Goal: Find specific page/section: Find specific page/section

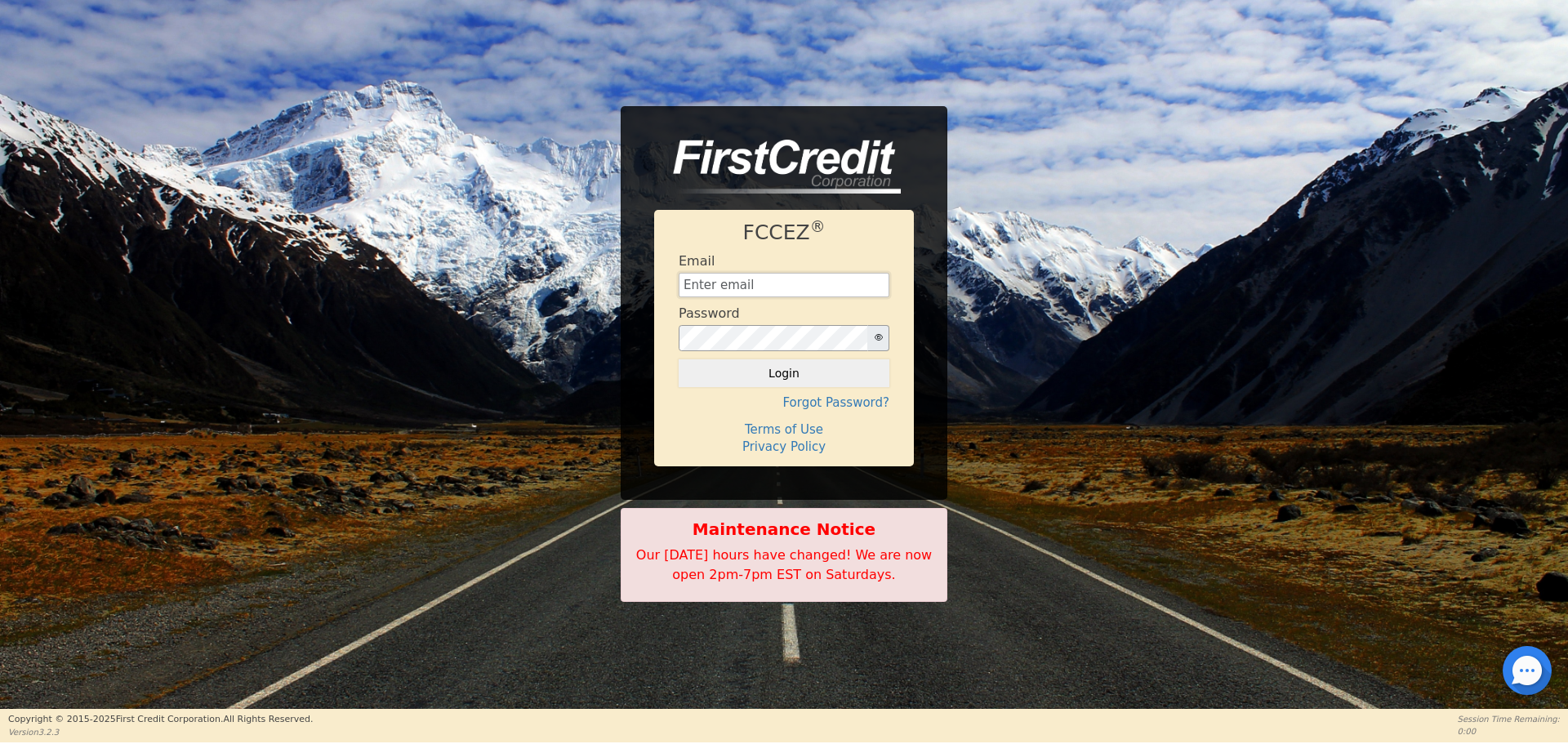
type input "[EMAIL_ADDRESS][DOMAIN_NAME]"
click at [829, 378] on button "Login" at bounding box center [784, 373] width 211 height 28
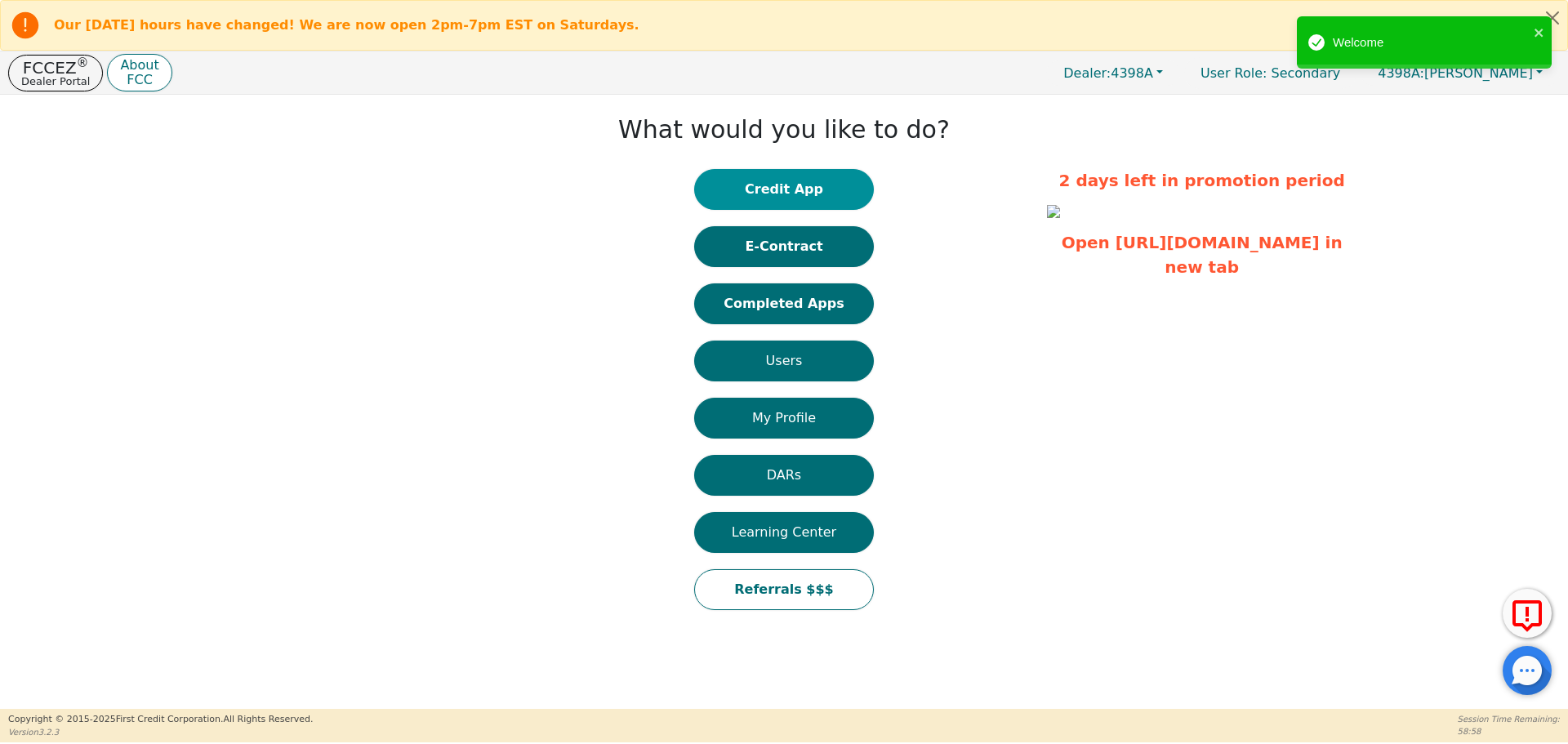
click at [815, 184] on button "Credit App" at bounding box center [784, 190] width 179 height 41
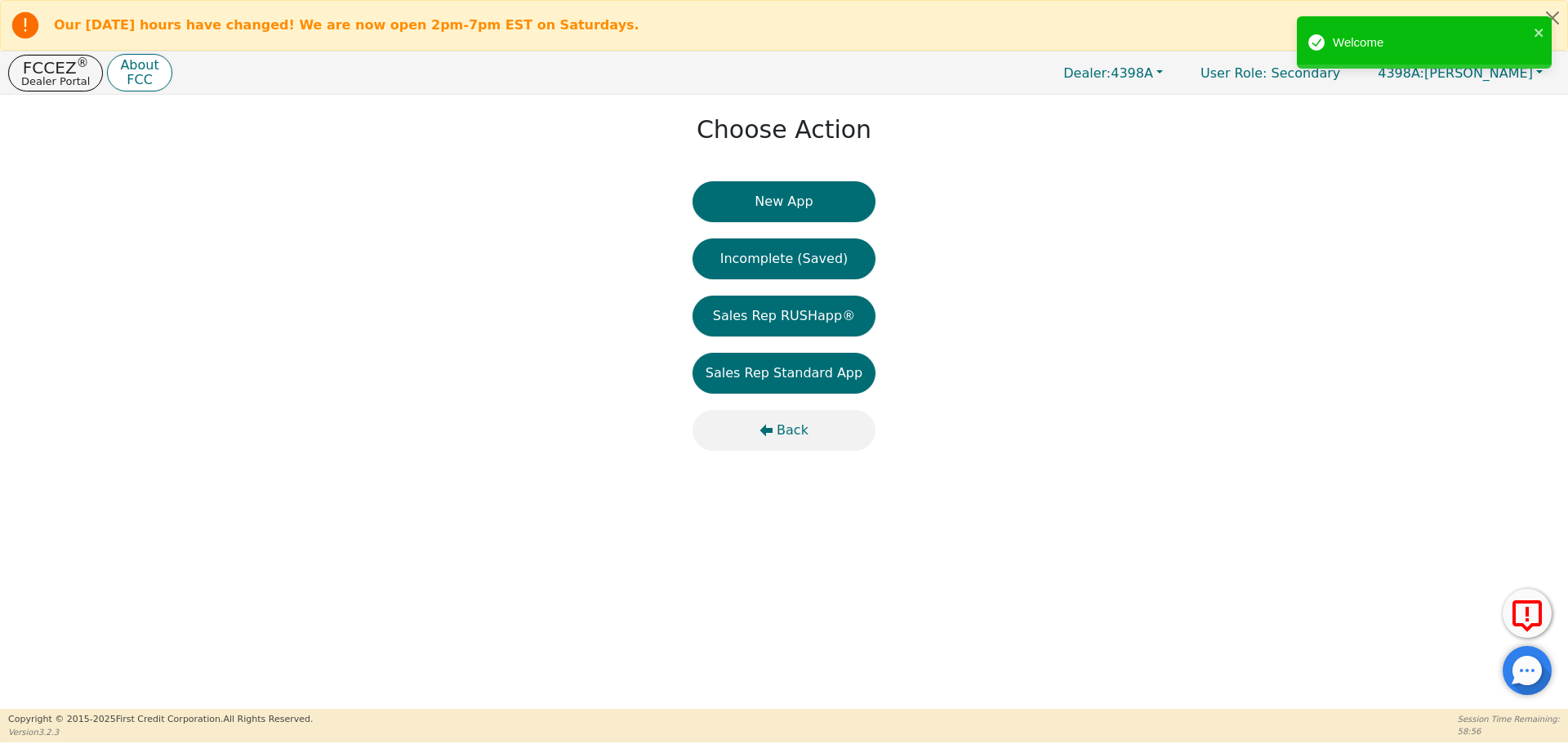
click at [786, 430] on span "Back" at bounding box center [792, 430] width 31 height 19
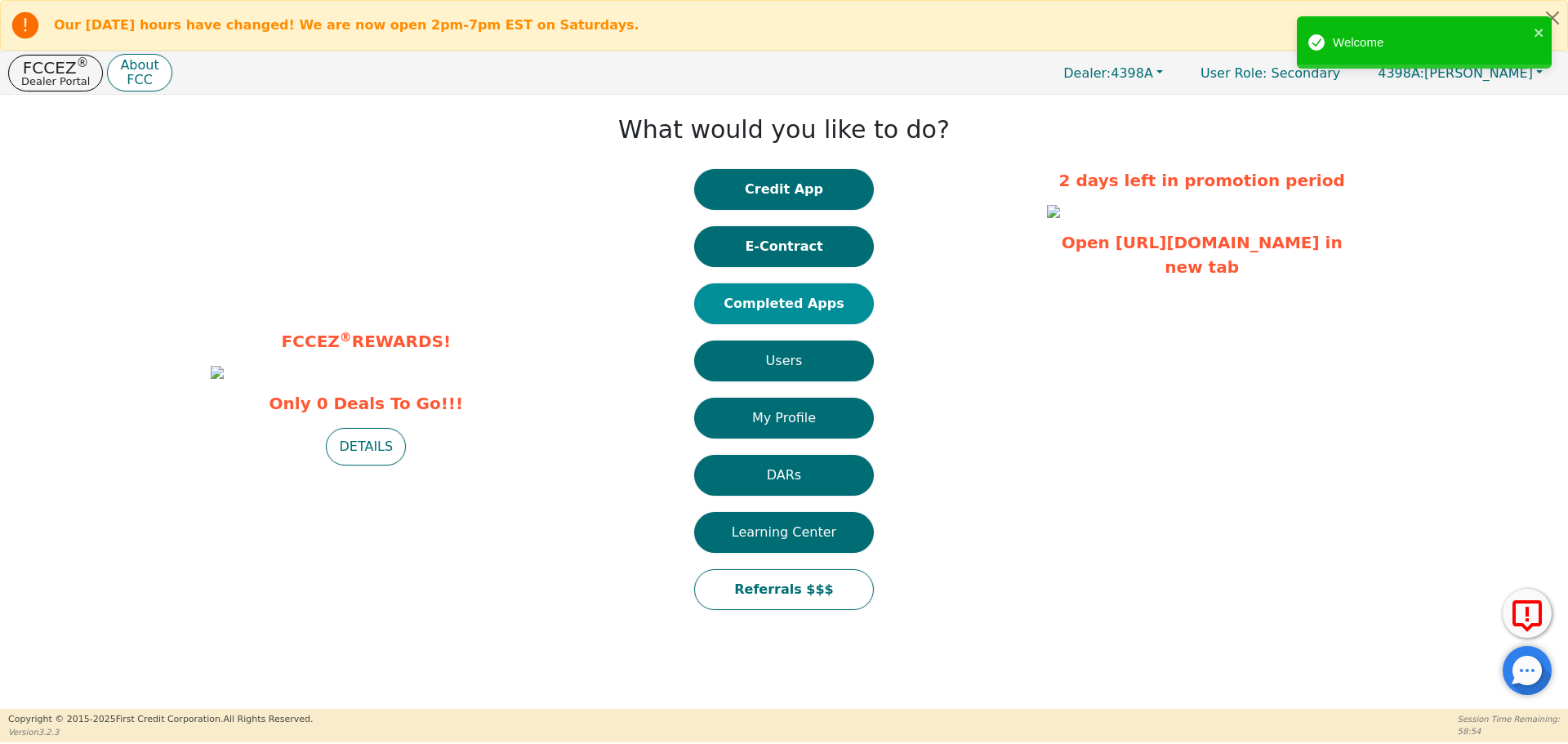
click at [790, 305] on button "Completed Apps" at bounding box center [784, 304] width 179 height 41
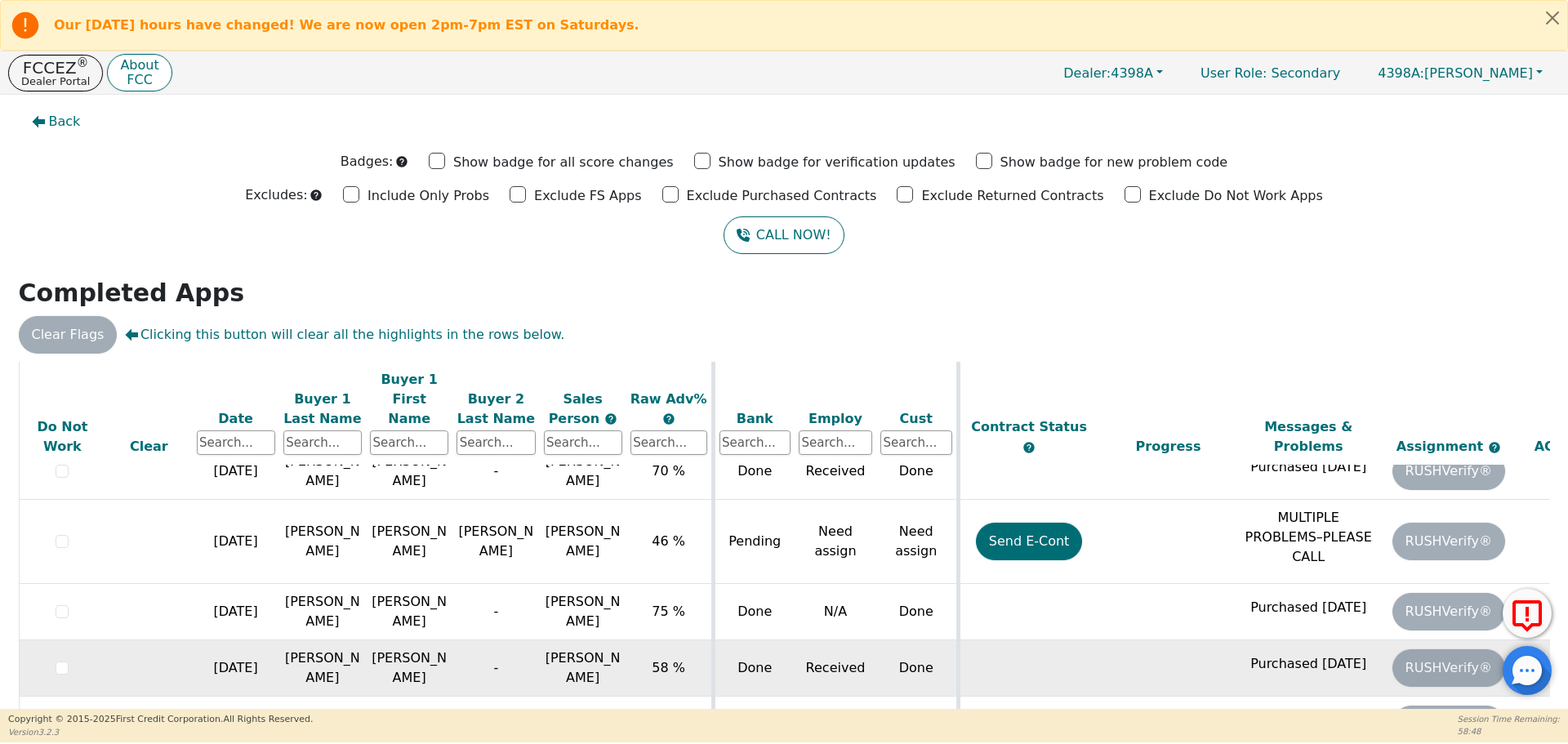
scroll to position [922, 0]
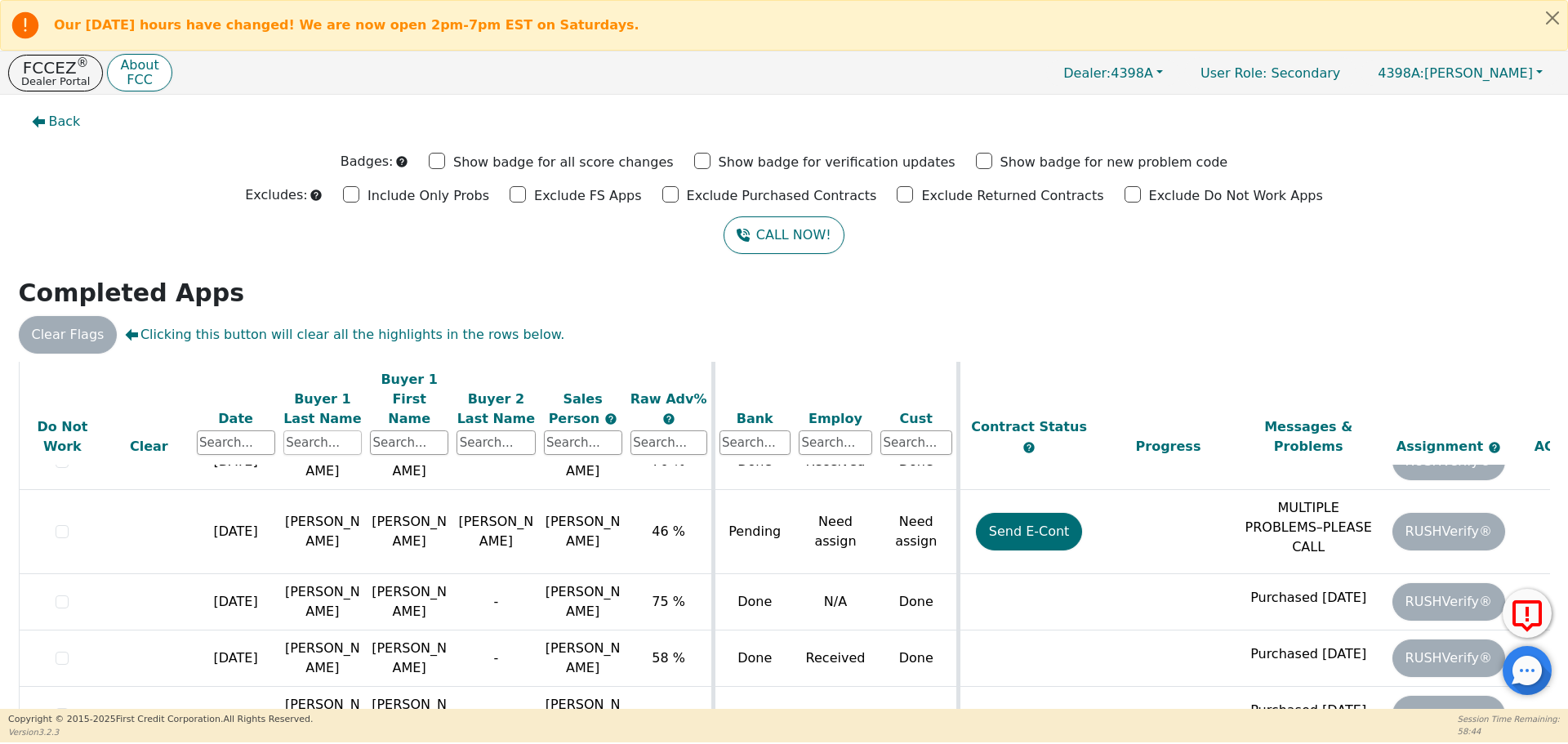
click at [318, 430] on input "text" at bounding box center [322, 442] width 79 height 24
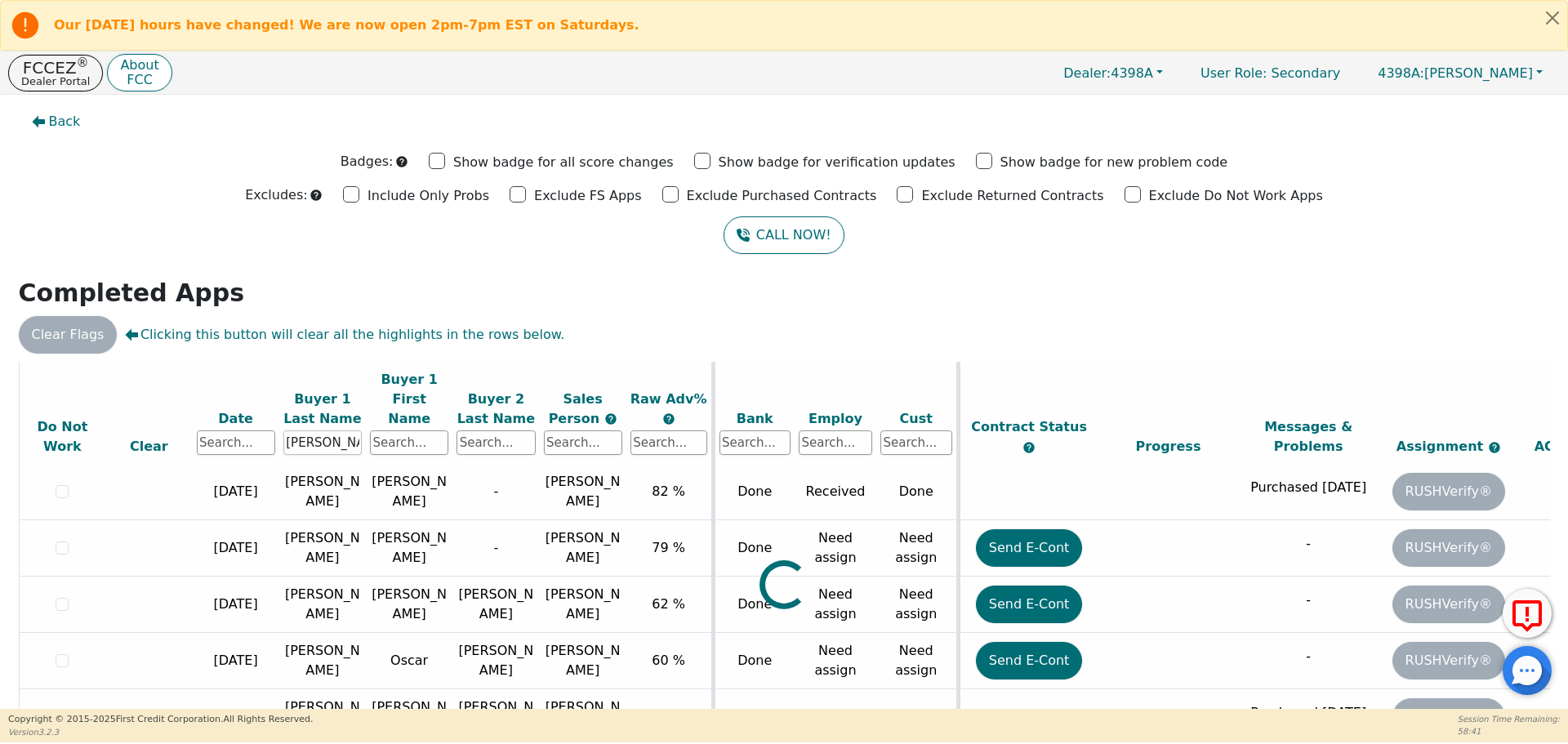
scroll to position [0, 0]
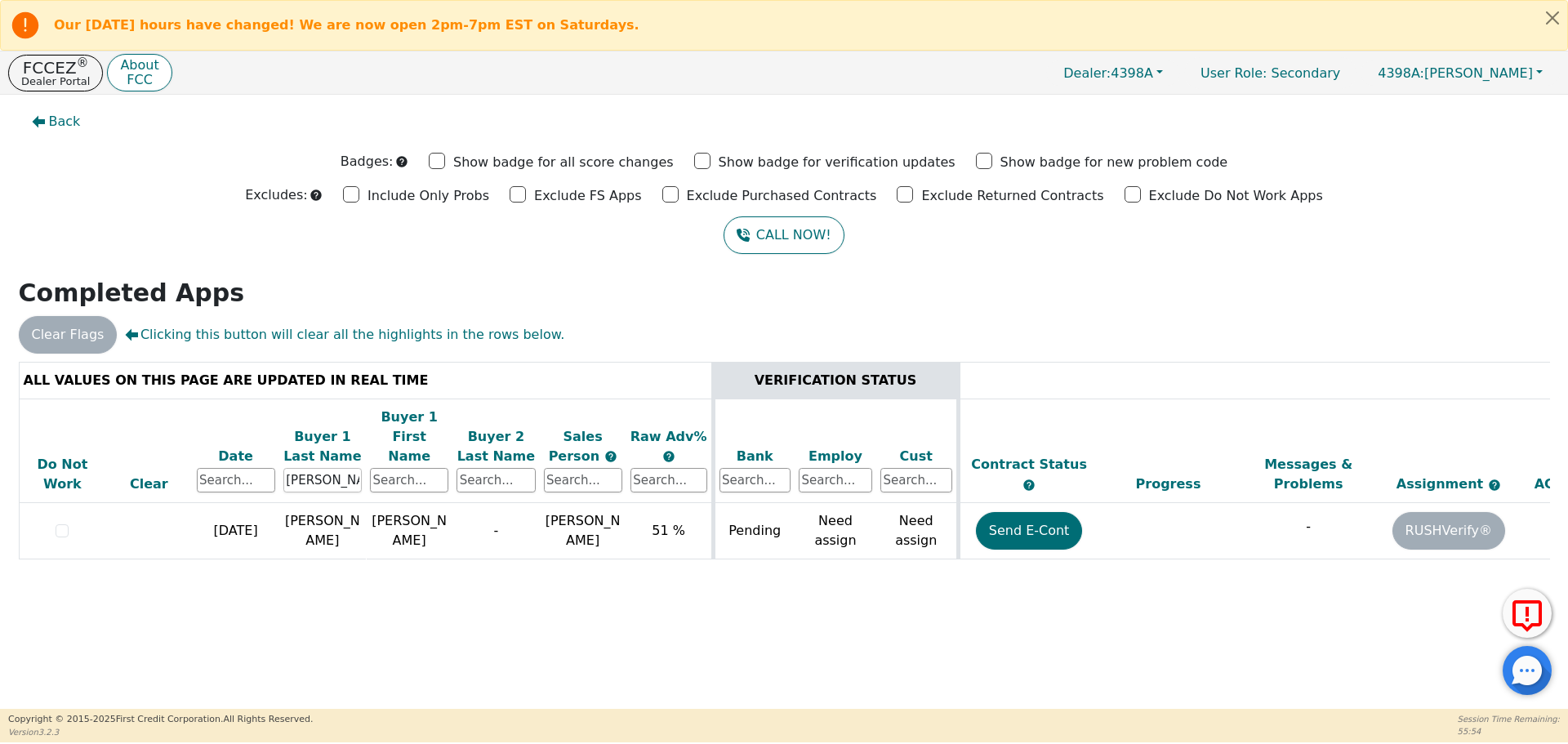
type input "[PERSON_NAME]"
